Goal: Transaction & Acquisition: Obtain resource

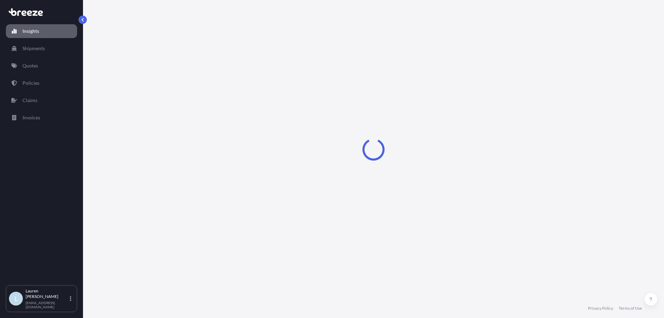
select select "2025"
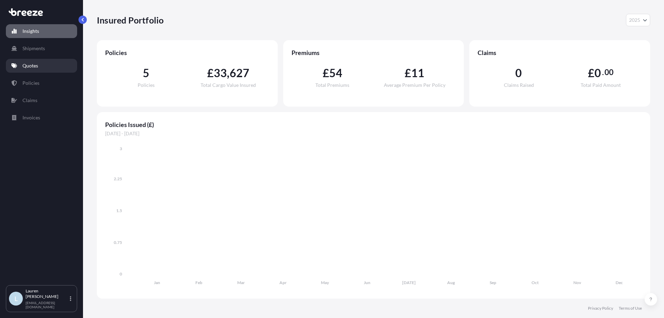
click at [23, 61] on link "Quotes" at bounding box center [41, 66] width 71 height 14
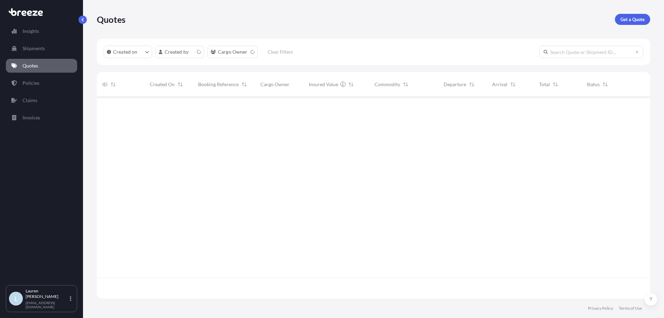
scroll to position [200, 548]
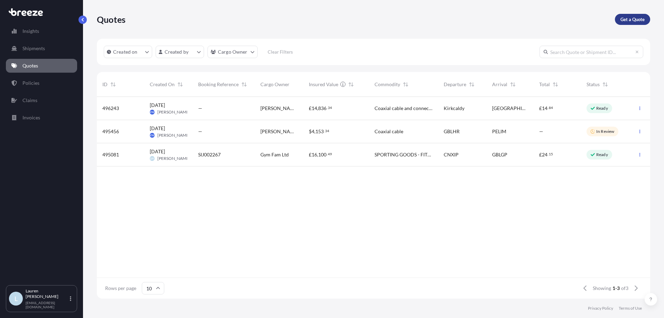
click at [629, 19] on p "Get a Quote" at bounding box center [632, 19] width 24 height 7
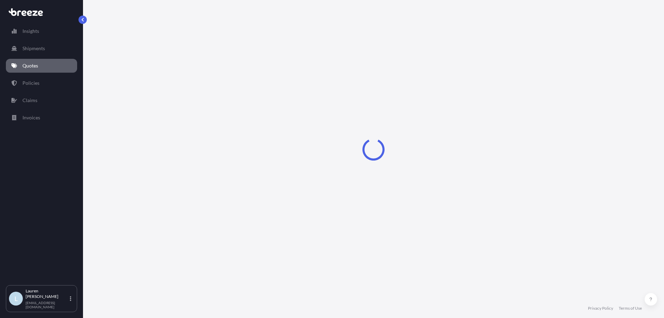
select select "Sea"
select select "1"
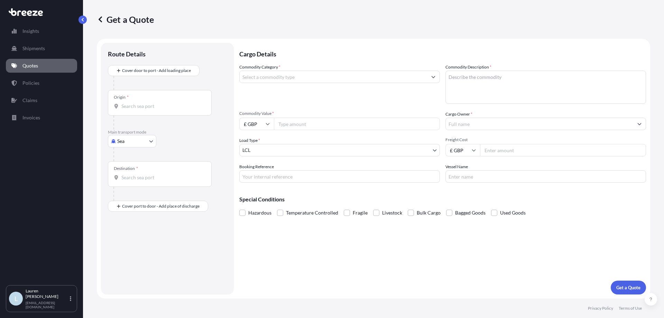
click at [539, 87] on textarea "Commodity Description *" at bounding box center [545, 87] width 201 height 33
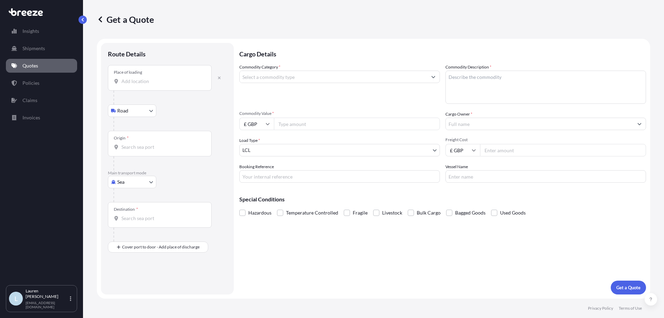
click at [147, 81] on input "Place of loading" at bounding box center [162, 81] width 82 height 7
paste input "[US_STATE]"
click at [173, 84] on input "[US_STATE]" at bounding box center [162, 81] width 82 height 7
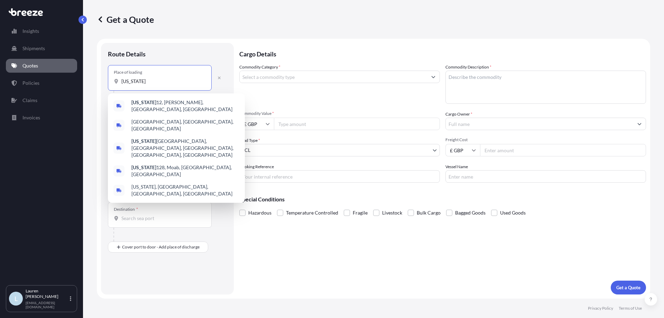
paste input "84003"
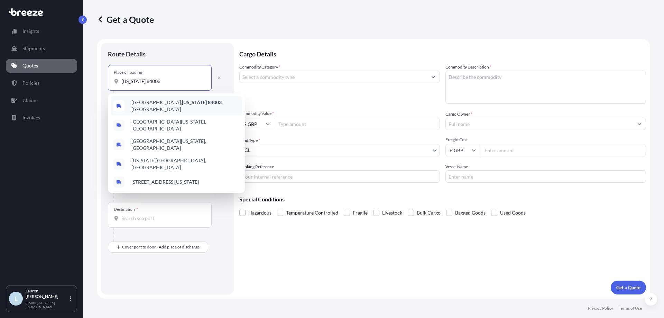
click at [192, 105] on div "[GEOGRAPHIC_DATA][US_STATE] , [GEOGRAPHIC_DATA]" at bounding box center [176, 105] width 131 height 19
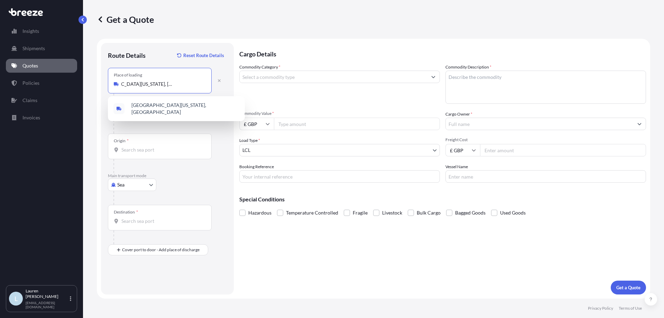
type input "[GEOGRAPHIC_DATA][US_STATE], [GEOGRAPHIC_DATA]"
click at [146, 154] on div "Origin *" at bounding box center [160, 146] width 104 height 26
click at [146, 153] on input "Origin *" at bounding box center [162, 149] width 82 height 7
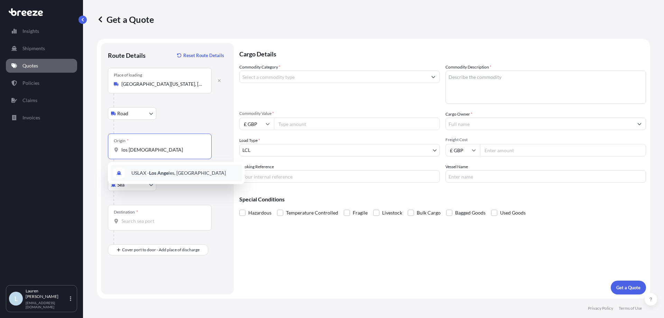
click at [174, 171] on span "USLAX - Los Ange les, [GEOGRAPHIC_DATA]" at bounding box center [178, 172] width 94 height 7
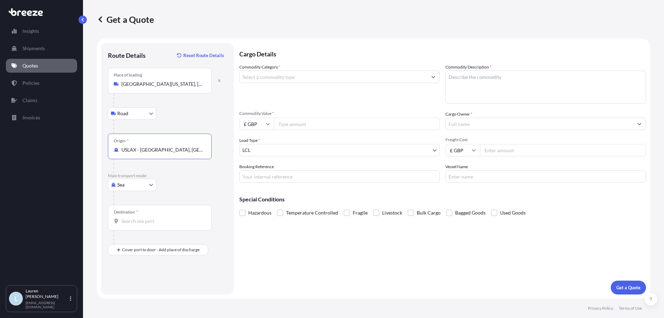
type input "USLAX - [GEOGRAPHIC_DATA], [GEOGRAPHIC_DATA]"
click at [136, 220] on input "Destination *" at bounding box center [162, 220] width 82 height 7
paste input "CHORLEY"
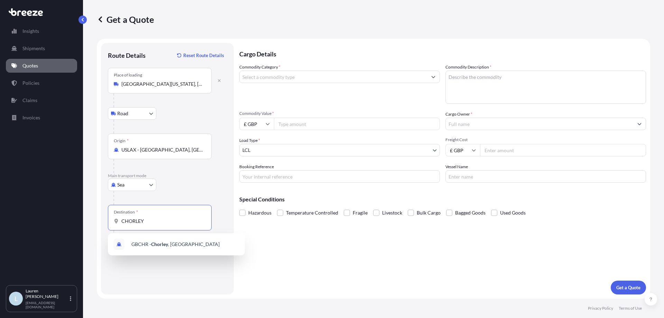
drag, startPoint x: 169, startPoint y: 219, endPoint x: 59, endPoint y: 222, distance: 109.7
click at [61, 222] on div "Insights Shipments Quotes Policies Claims Invoices L [PERSON_NAME] [PERSON_NAME…" at bounding box center [332, 159] width 664 height 318
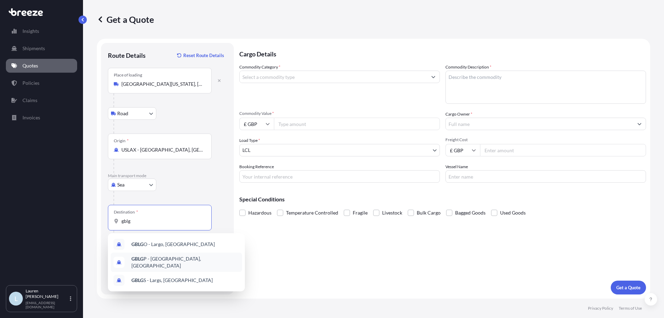
click at [189, 265] on div "GBLG P - [GEOGRAPHIC_DATA], [GEOGRAPHIC_DATA]" at bounding box center [176, 261] width 131 height 19
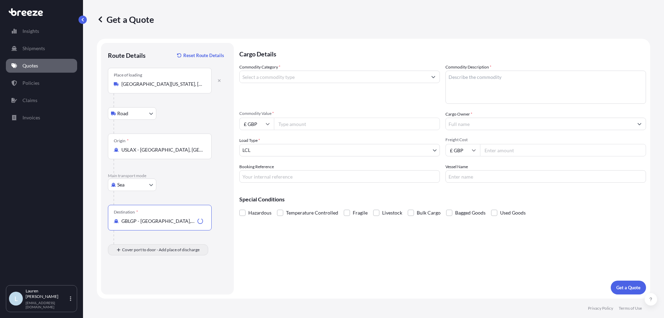
type input "GBLGP - [GEOGRAPHIC_DATA], [GEOGRAPHIC_DATA]"
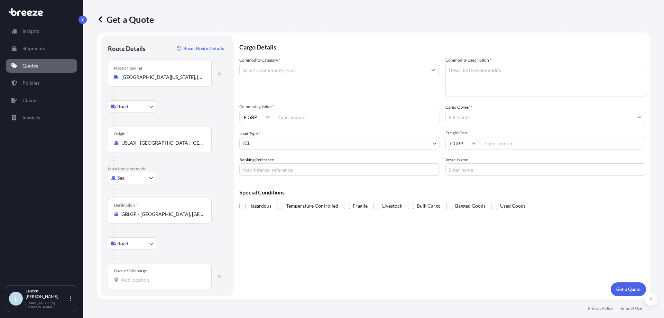
scroll to position [9, 0]
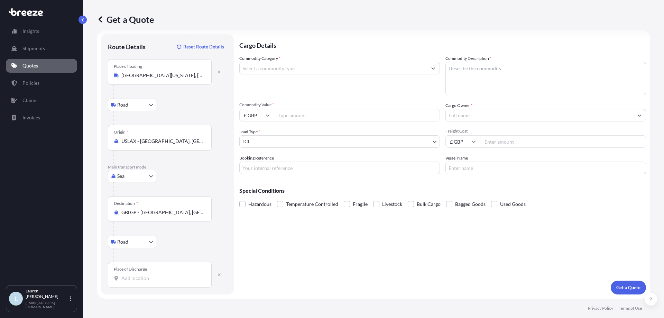
click at [141, 272] on div "Place of Discharge" at bounding box center [160, 275] width 104 height 26
click at [141, 275] on input "Place of Discharge" at bounding box center [162, 278] width 82 height 7
paste input "CHORLEY"
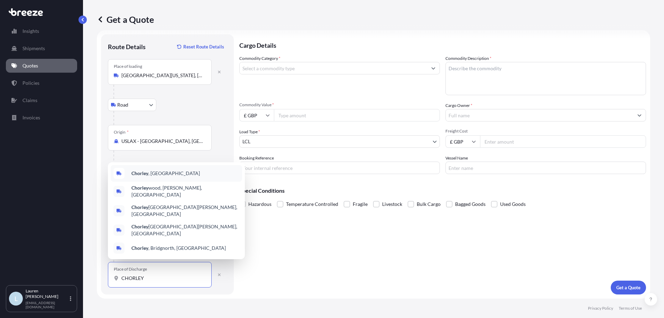
click at [164, 182] on div "[GEOGRAPHIC_DATA] , [GEOGRAPHIC_DATA]" at bounding box center [176, 173] width 131 height 17
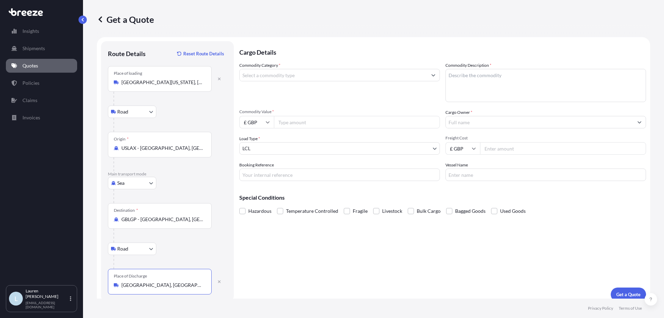
scroll to position [0, 0]
type input "[GEOGRAPHIC_DATA], [GEOGRAPHIC_DATA]"
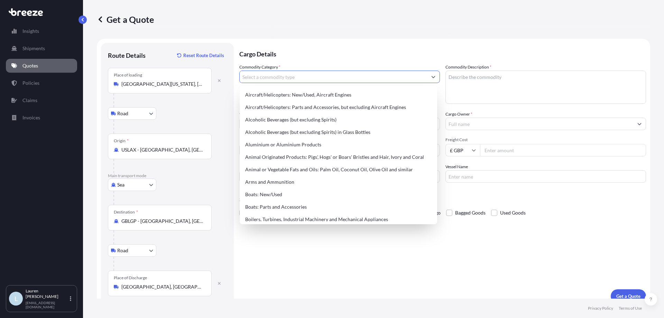
click at [311, 78] on input "Commodity Category *" at bounding box center [333, 77] width 187 height 12
drag, startPoint x: 280, startPoint y: 75, endPoint x: 105, endPoint y: 74, distance: 175.7
click at [105, 74] on form "Route Details Reset Route Details Place of loading [GEOGRAPHIC_DATA][US_STATE] …" at bounding box center [373, 173] width 553 height 268
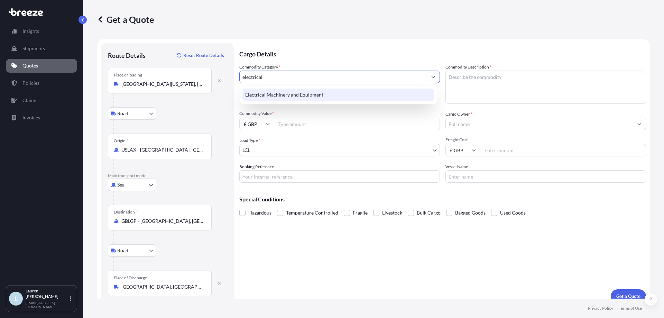
click at [291, 98] on div "Electrical Machinery and Equipment" at bounding box center [338, 95] width 192 height 12
type input "Electrical Machinery and Equipment"
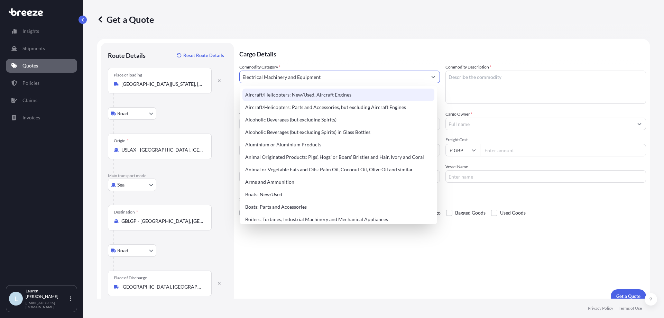
click at [372, 57] on p "Cargo Details" at bounding box center [442, 53] width 407 height 21
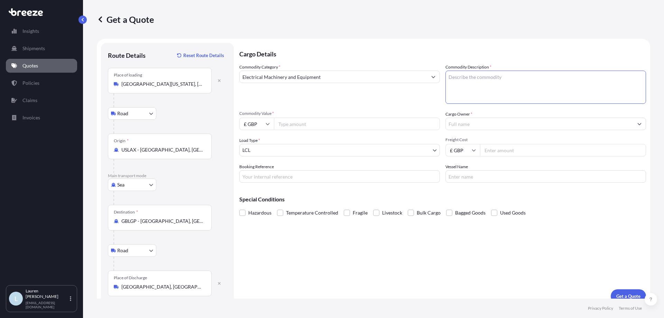
click at [484, 81] on textarea "Commodity Description *" at bounding box center [545, 87] width 201 height 33
drag, startPoint x: 554, startPoint y: 84, endPoint x: 390, endPoint y: 70, distance: 163.8
click at [390, 70] on div "Commodity Category * Electrical Machinery and Equipment Commodity Description *…" at bounding box center [442, 123] width 407 height 119
type textarea "Smartphone Sanitiser & Charger Boxes"
click at [317, 123] on input "Commodity Value *" at bounding box center [357, 124] width 166 height 12
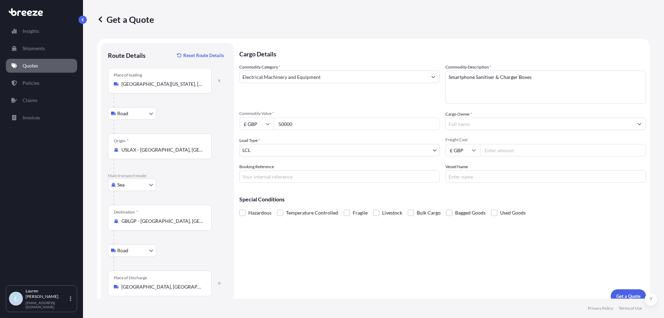
type input "50000"
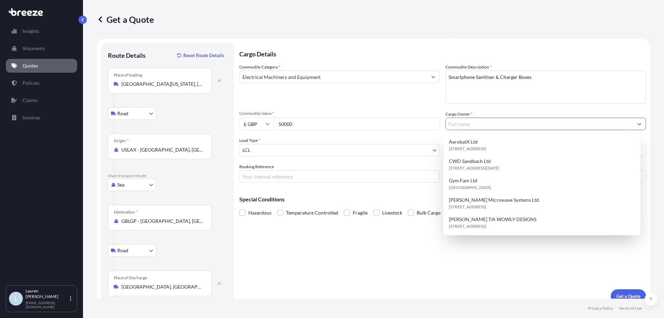
click at [535, 120] on input "Cargo Owner *" at bounding box center [539, 124] width 187 height 12
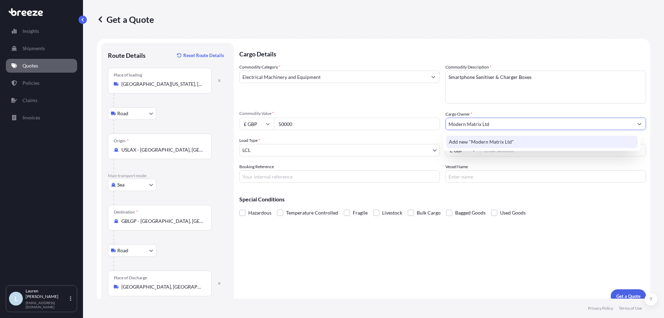
click at [519, 146] on div "Add new "Modern Matrix Ltd"" at bounding box center [542, 142] width 192 height 12
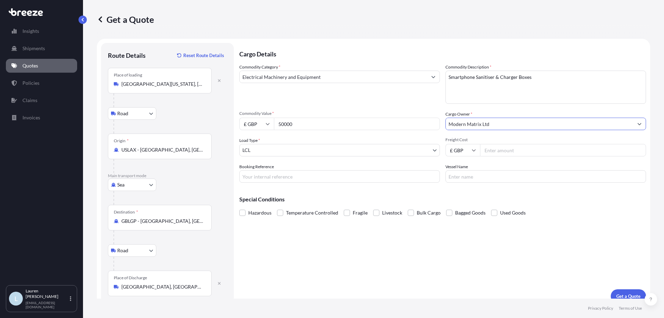
type input "Modern Matrix Ltd"
click at [315, 172] on input "Booking Reference" at bounding box center [339, 176] width 201 height 12
type input "SIJ002241"
click at [616, 293] on p "Get a Quote" at bounding box center [628, 296] width 24 height 7
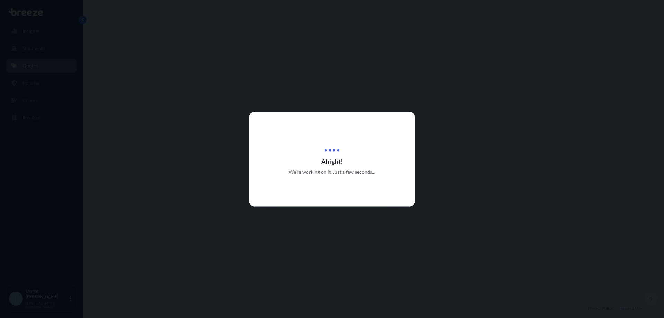
select select "Road"
select select "Sea"
select select "Road"
select select "1"
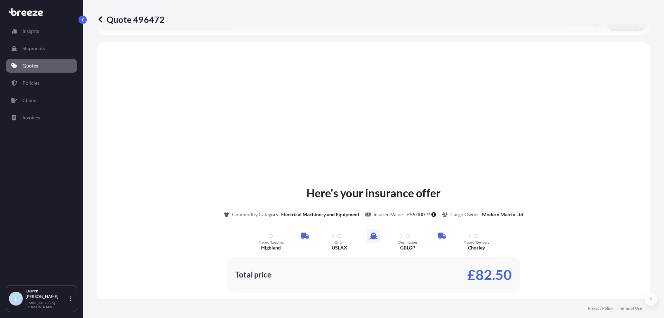
scroll to position [277, 0]
